Goal: Communication & Community: Connect with others

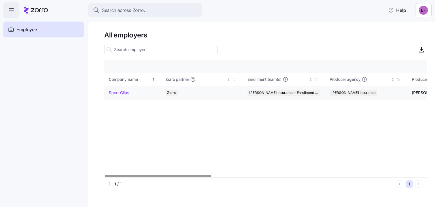
click at [122, 90] on link "Sport Clips" at bounding box center [119, 93] width 20 height 6
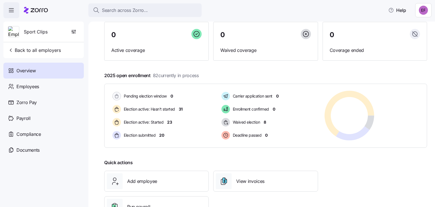
scroll to position [72, 0]
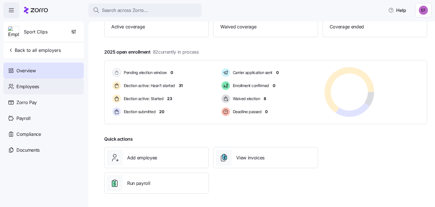
click at [27, 82] on div "Employees" at bounding box center [43, 86] width 80 height 16
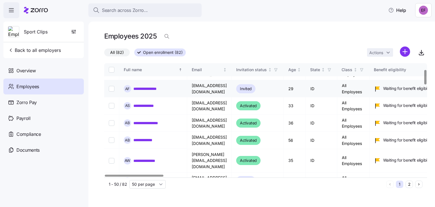
scroll to position [0, 8]
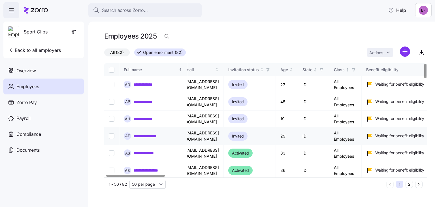
click at [248, 137] on div "Invited" at bounding box center [237, 135] width 19 height 9
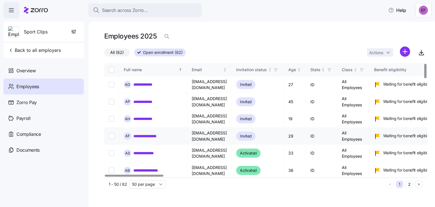
scroll to position [0, 0]
click at [114, 83] on td at bounding box center [111, 84] width 15 height 17
click at [114, 69] on th at bounding box center [111, 69] width 15 height 13
click at [116, 68] on th at bounding box center [111, 69] width 15 height 13
click at [112, 68] on input "Select all records" at bounding box center [112, 70] width 6 height 6
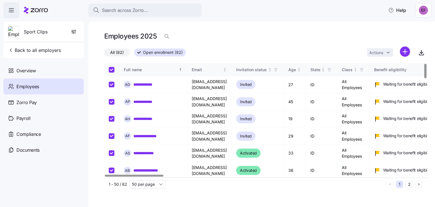
checkbox input "true"
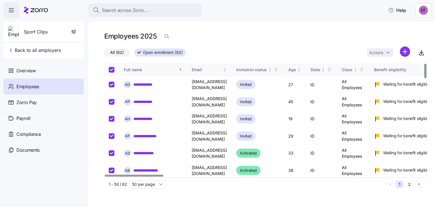
checkbox input "true"
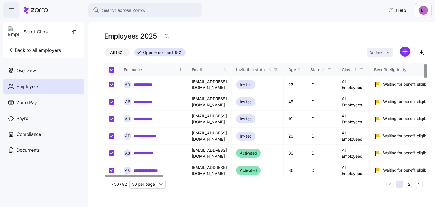
checkbox input "true"
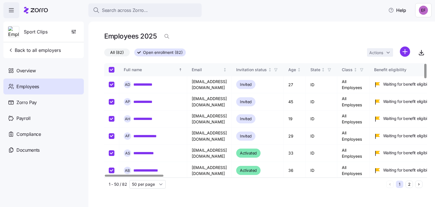
checkbox input "true"
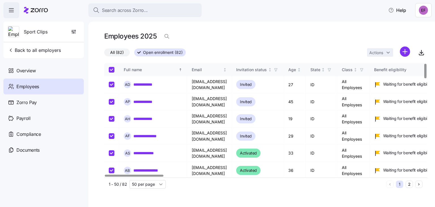
checkbox input "true"
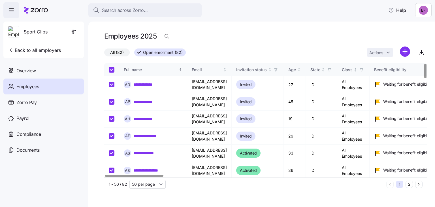
checkbox input "true"
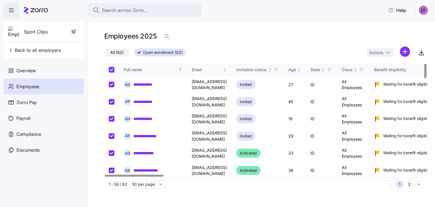
checkbox input "true"
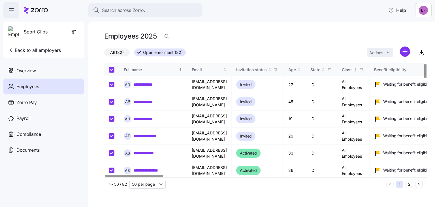
checkbox input "true"
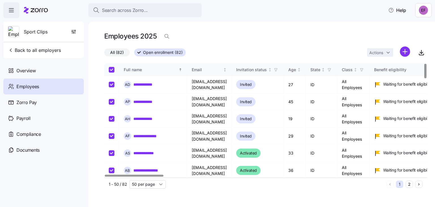
checkbox input "true"
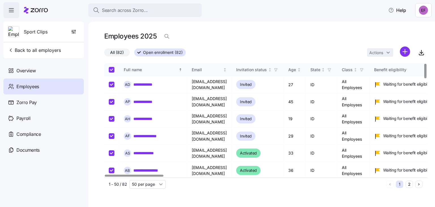
checkbox input "true"
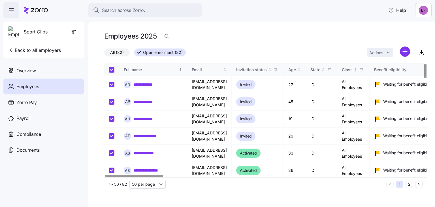
checkbox input "true"
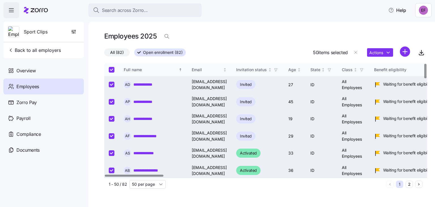
click at [112, 69] on input "Select all records" at bounding box center [112, 70] width 6 height 6
checkbox input "false"
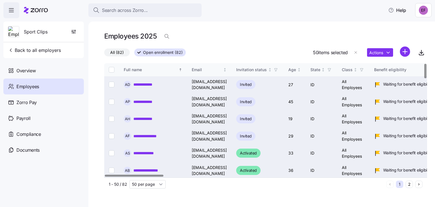
checkbox input "false"
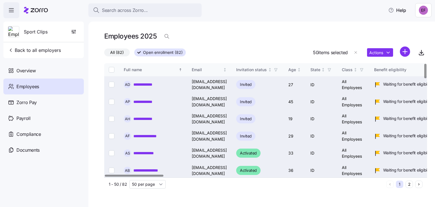
checkbox input "false"
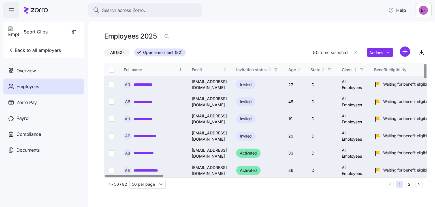
checkbox input "false"
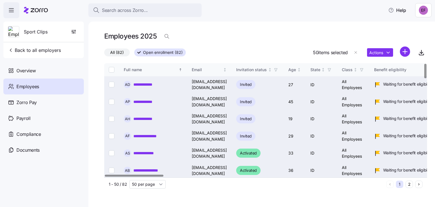
checkbox input "false"
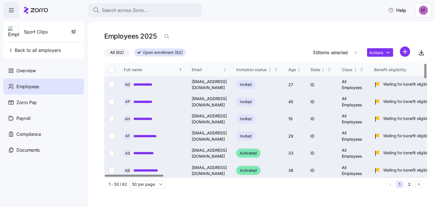
checkbox input "false"
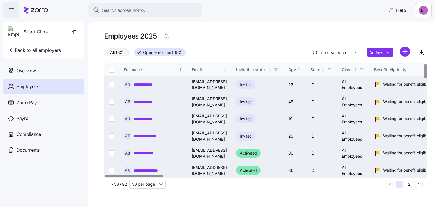
checkbox input "false"
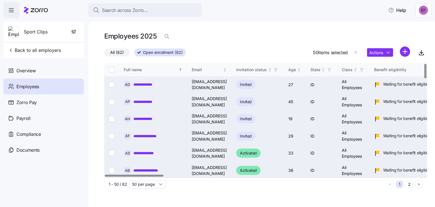
checkbox input "false"
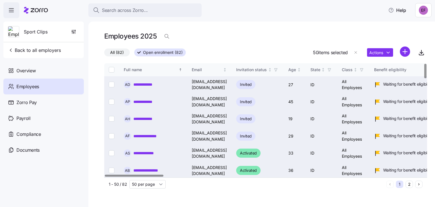
checkbox input "false"
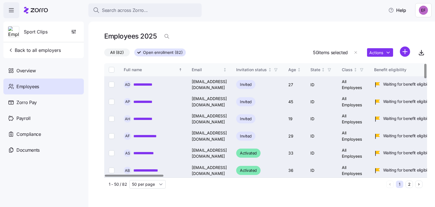
checkbox input "false"
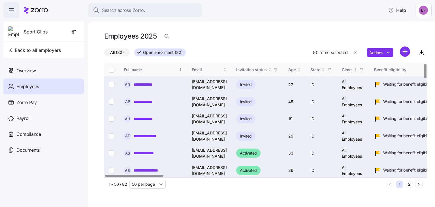
checkbox input "false"
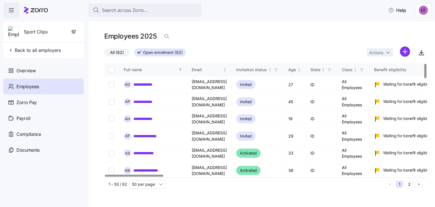
click at [112, 69] on input "Select all records" at bounding box center [112, 70] width 6 height 6
checkbox input "true"
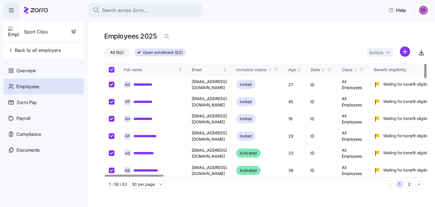
checkbox input "true"
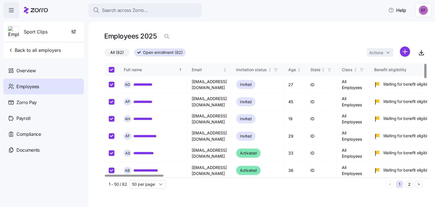
checkbox input "true"
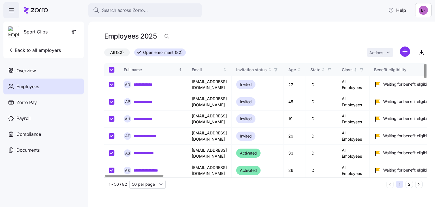
checkbox input "true"
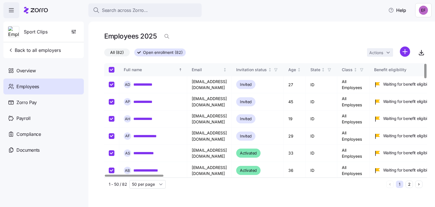
checkbox input "true"
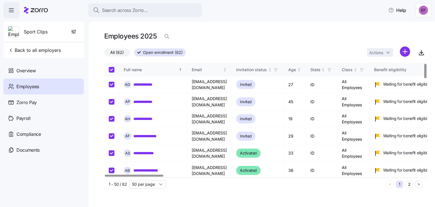
checkbox input "true"
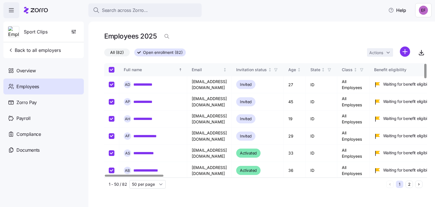
checkbox input "true"
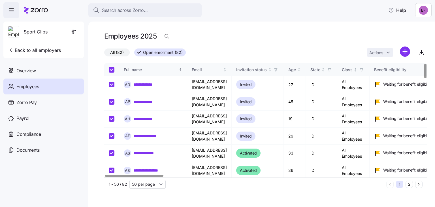
checkbox input "true"
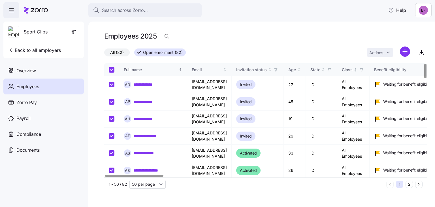
checkbox input "true"
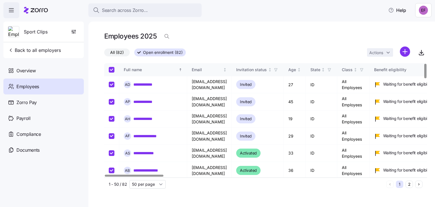
checkbox input "true"
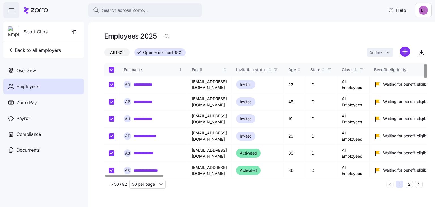
checkbox input "true"
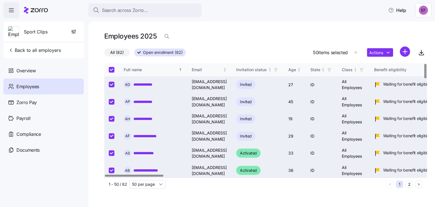
click at [112, 69] on input "Select all records" at bounding box center [112, 70] width 6 height 6
checkbox input "false"
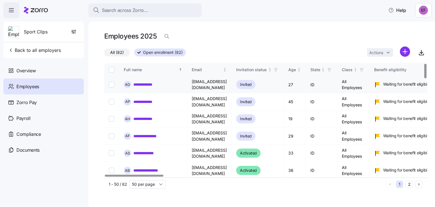
checkbox input "false"
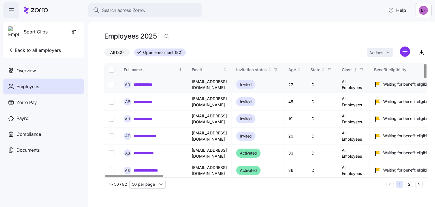
checkbox input "false"
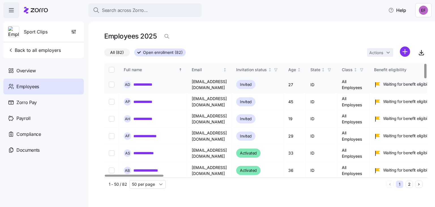
checkbox input "false"
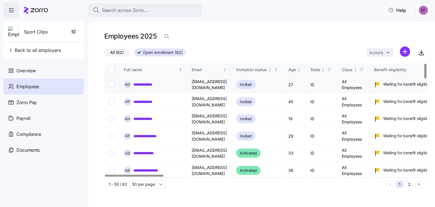
checkbox input "false"
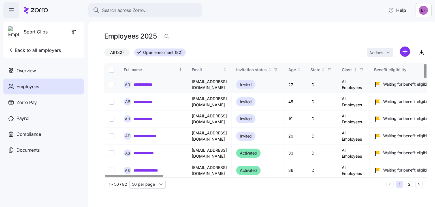
checkbox input "false"
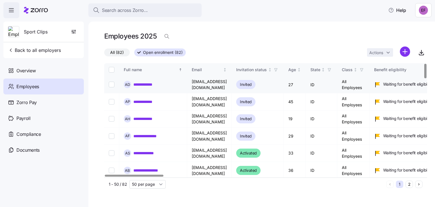
checkbox input "false"
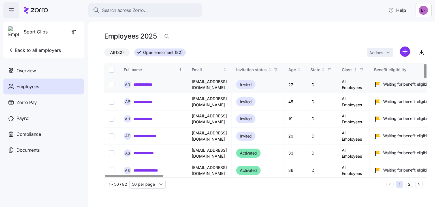
checkbox input "false"
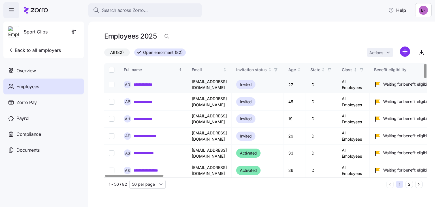
checkbox input "false"
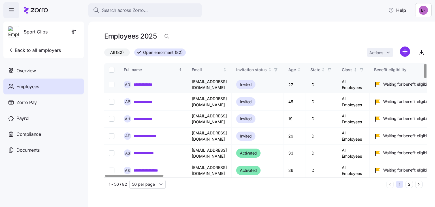
checkbox input "false"
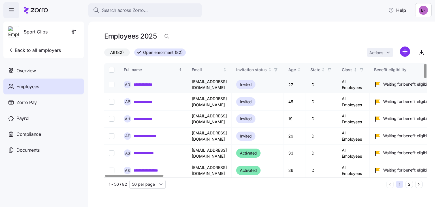
checkbox input "false"
click at [278, 68] on icon "button" at bounding box center [276, 70] width 4 height 4
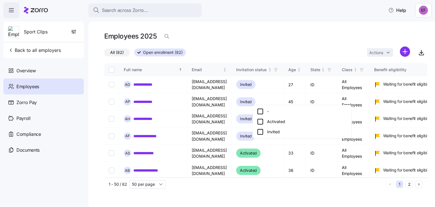
click at [259, 131] on icon at bounding box center [260, 131] width 7 height 7
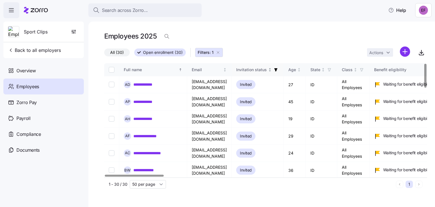
click at [267, 68] on div "Invitation status" at bounding box center [251, 70] width 31 height 6
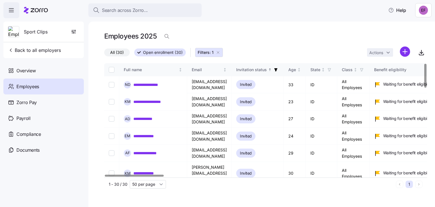
click at [278, 71] on icon "button" at bounding box center [275, 69] width 3 height 3
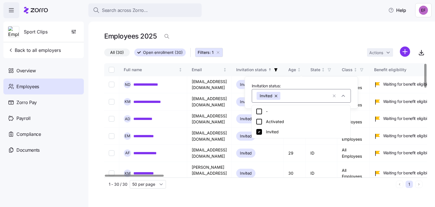
click at [261, 113] on icon at bounding box center [259, 111] width 7 height 7
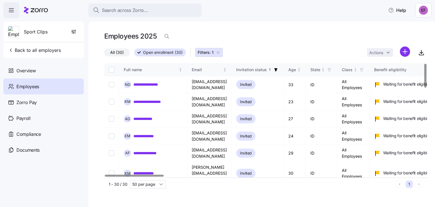
click at [279, 69] on span "button" at bounding box center [276, 70] width 6 height 6
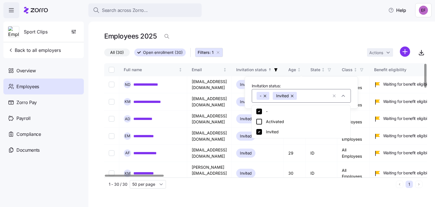
click at [262, 119] on icon at bounding box center [259, 121] width 7 height 7
click at [256, 124] on div "Activated" at bounding box center [301, 121] width 96 height 10
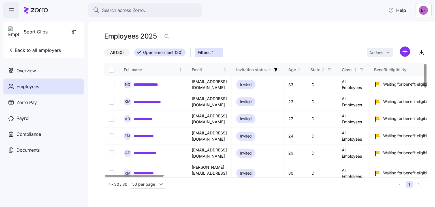
click at [267, 69] on div "Invitation status" at bounding box center [251, 70] width 31 height 6
click at [279, 70] on span "button" at bounding box center [276, 70] width 6 height 6
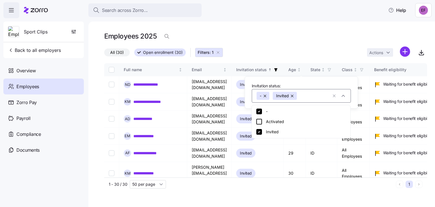
click at [267, 96] on button "button" at bounding box center [265, 96] width 8 height 8
click at [276, 94] on button "button" at bounding box center [276, 96] width 8 height 8
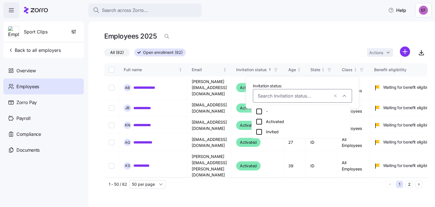
click at [276, 94] on input "Invitation status:" at bounding box center [293, 95] width 71 height 7
click at [267, 43] on div "Employees 2025" at bounding box center [265, 39] width 323 height 16
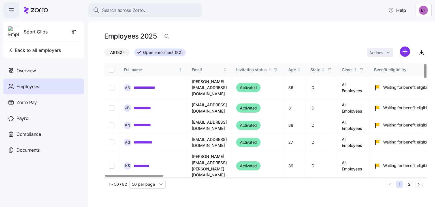
click at [112, 65] on th at bounding box center [111, 69] width 15 height 13
click at [111, 67] on input "Select all records" at bounding box center [112, 70] width 6 height 6
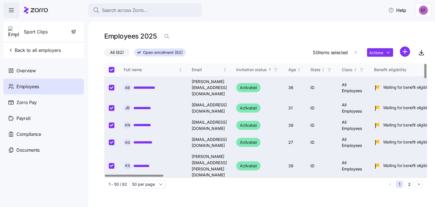
click at [111, 67] on input "Select all records" at bounding box center [112, 70] width 6 height 6
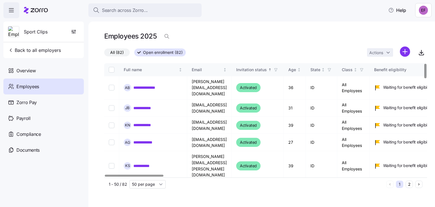
click at [114, 69] on input "Select all records" at bounding box center [112, 70] width 6 height 6
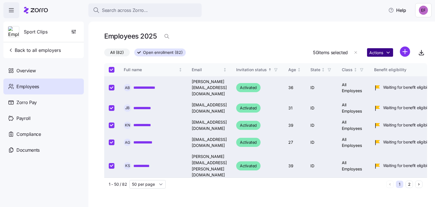
click at [384, 50] on html "**********" at bounding box center [217, 101] width 435 height 203
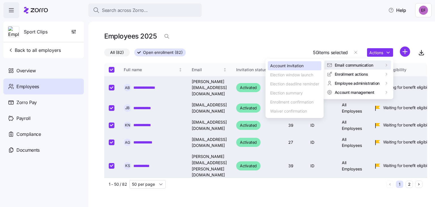
click at [306, 66] on div "Account invitation" at bounding box center [295, 65] width 54 height 9
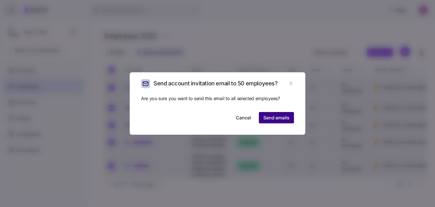
click at [268, 112] on button "Send emails" at bounding box center [276, 117] width 35 height 11
